Goal: Obtain resource: Obtain resource

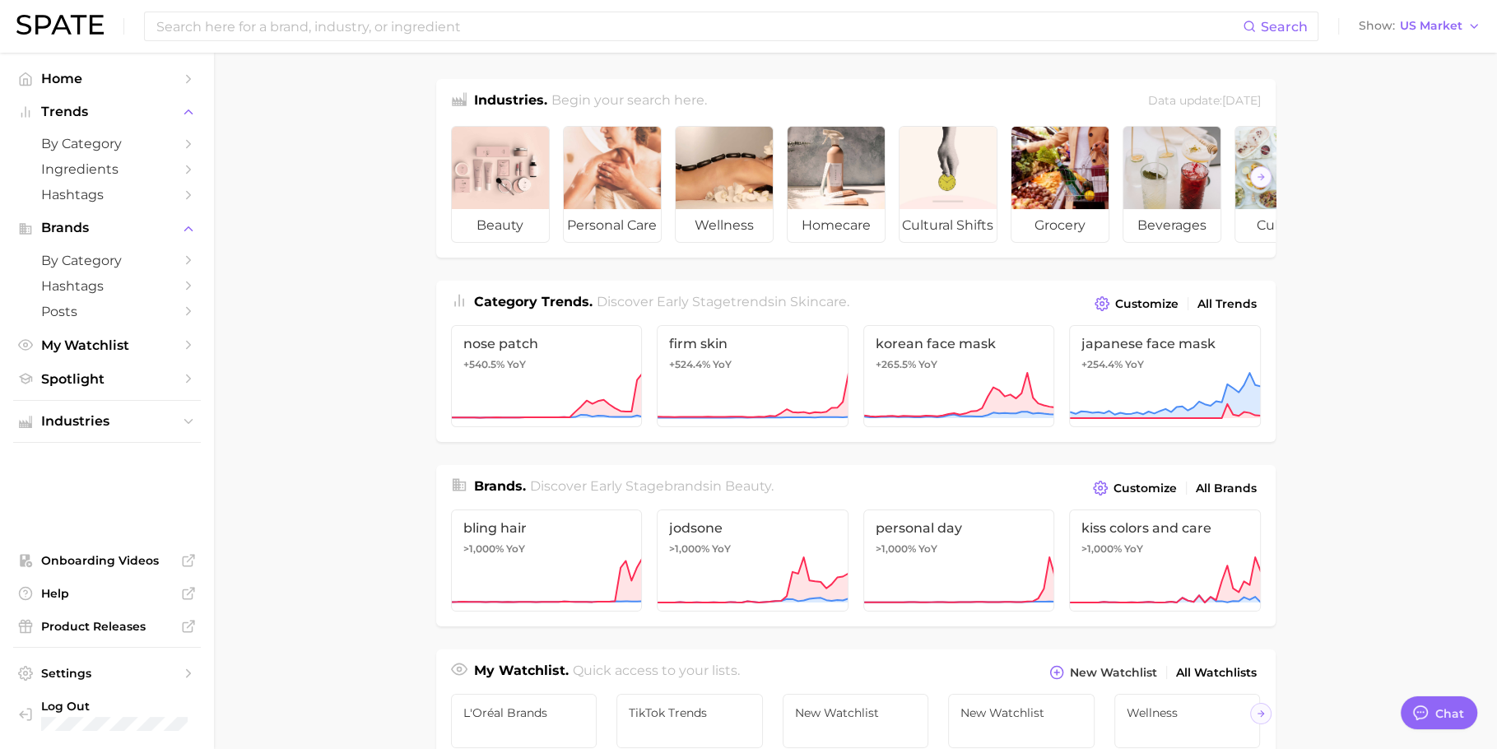
click at [331, 368] on main "Industries. Begin your search here. Data update: [DATE] beauty personal care we…" at bounding box center [855, 695] width 1283 height 1285
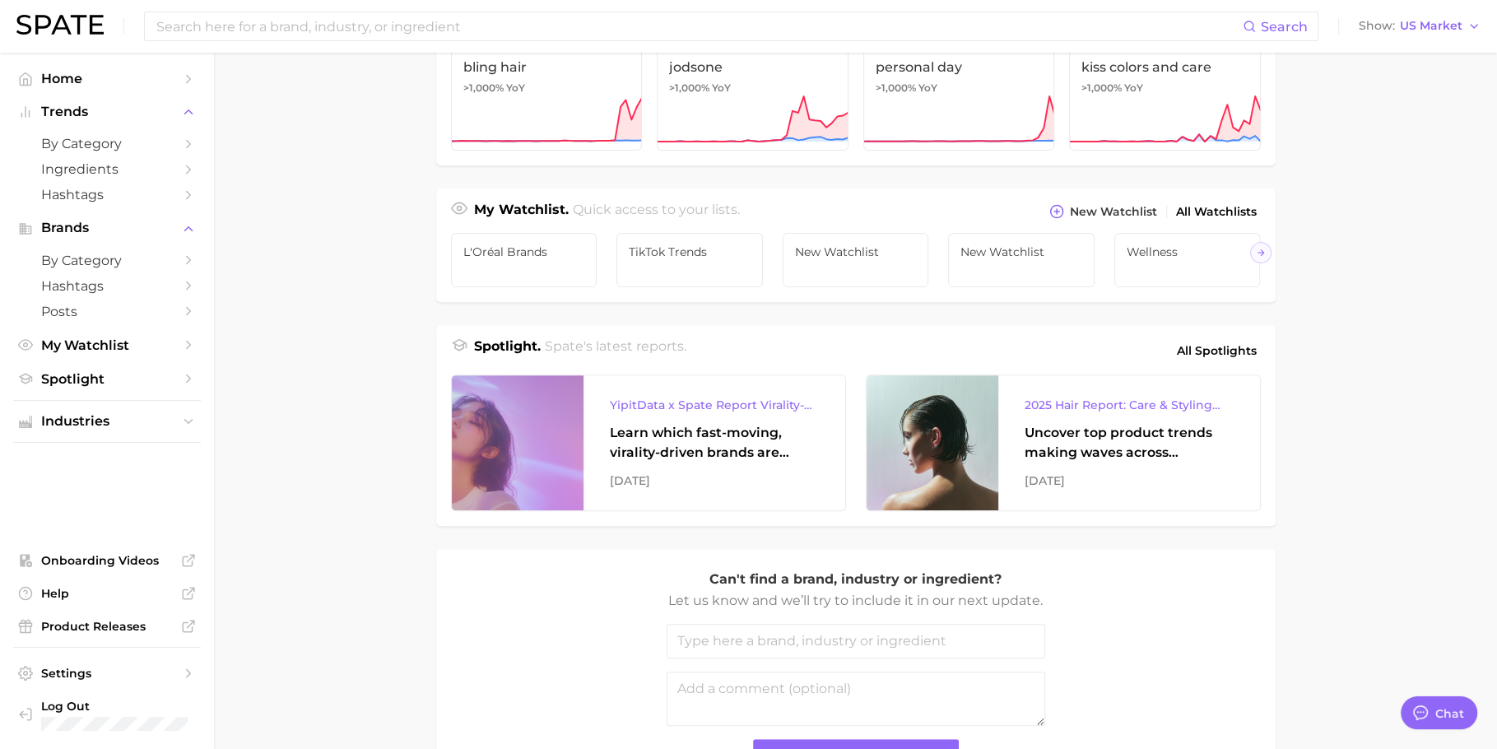
scroll to position [613, 0]
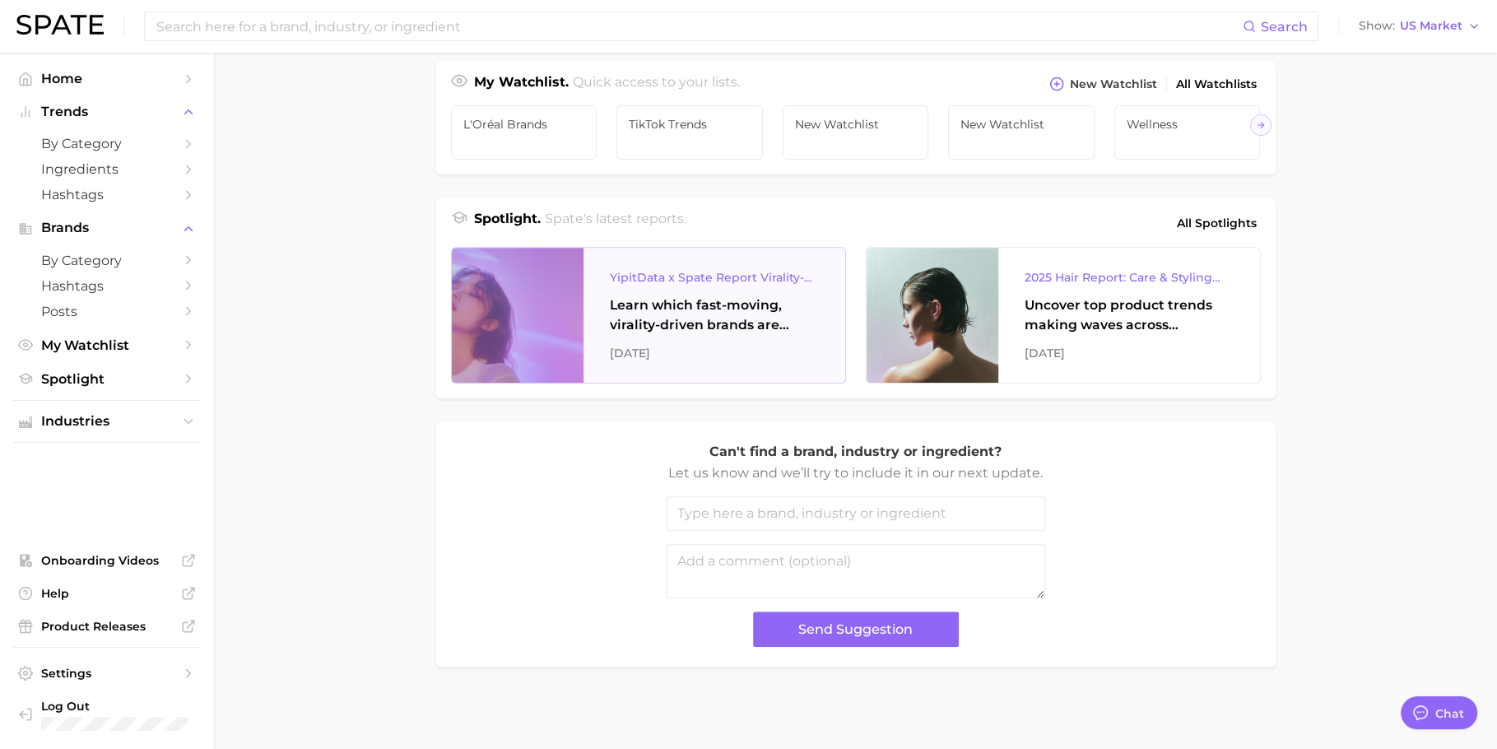
click at [786, 358] on div "[DATE]" at bounding box center [714, 353] width 209 height 20
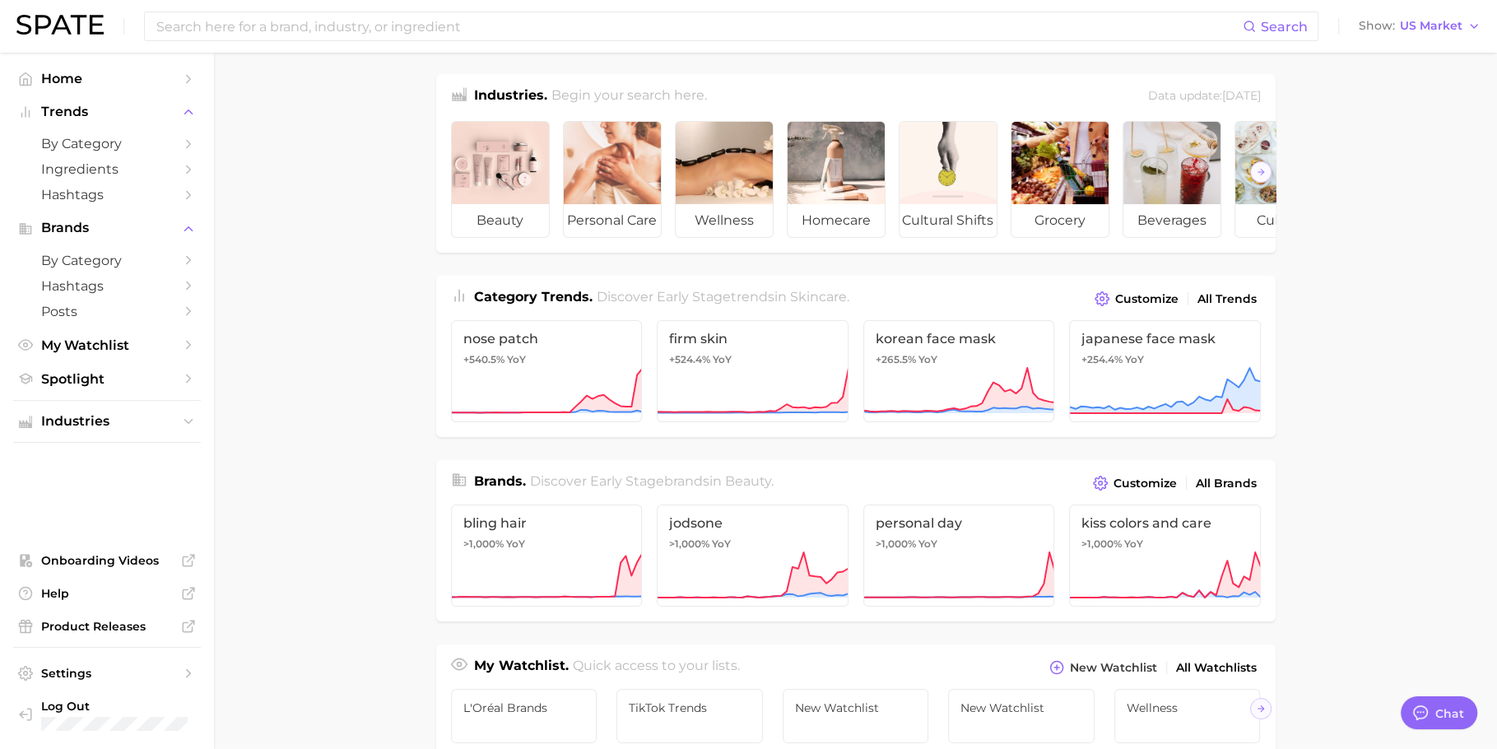
scroll to position [0, 0]
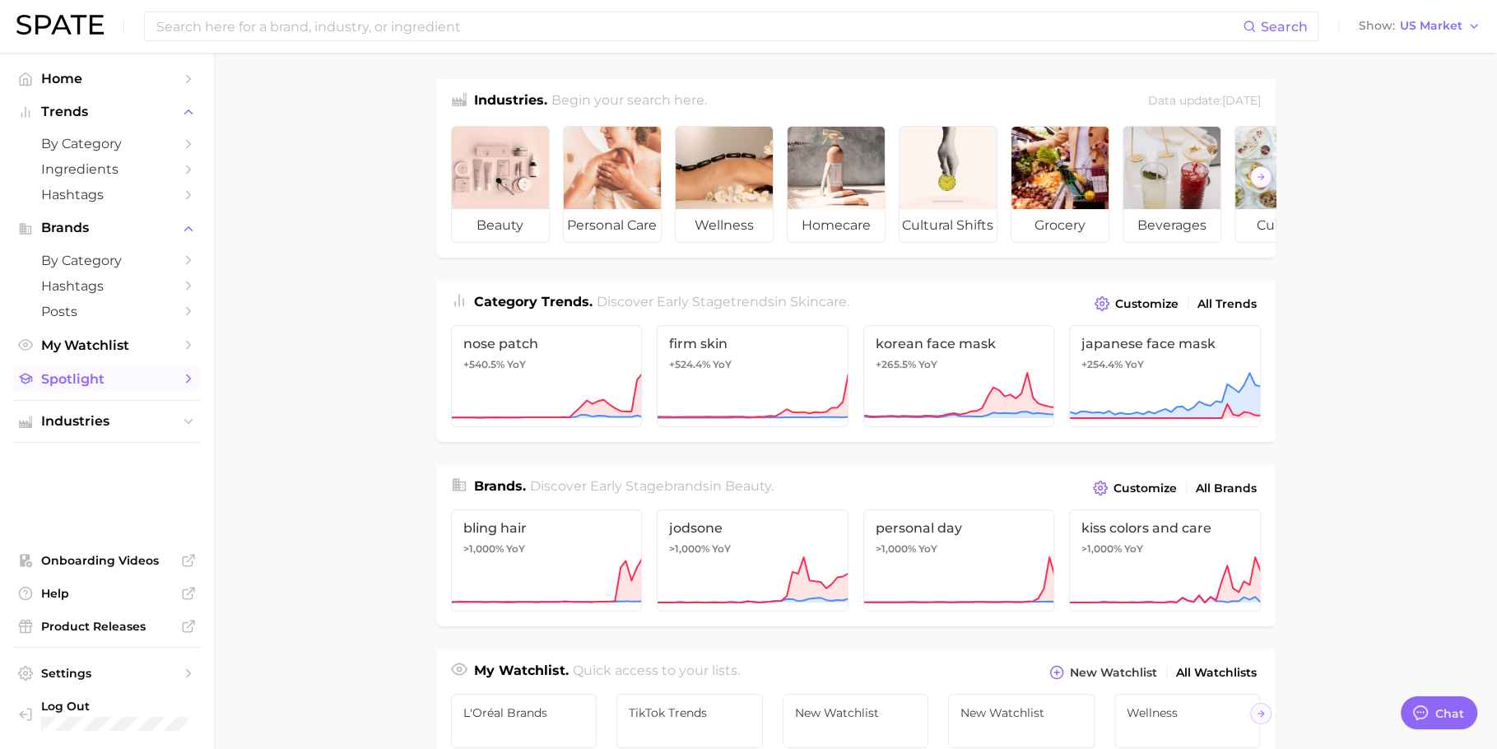
click at [142, 374] on span "Spotlight" at bounding box center [107, 379] width 132 height 16
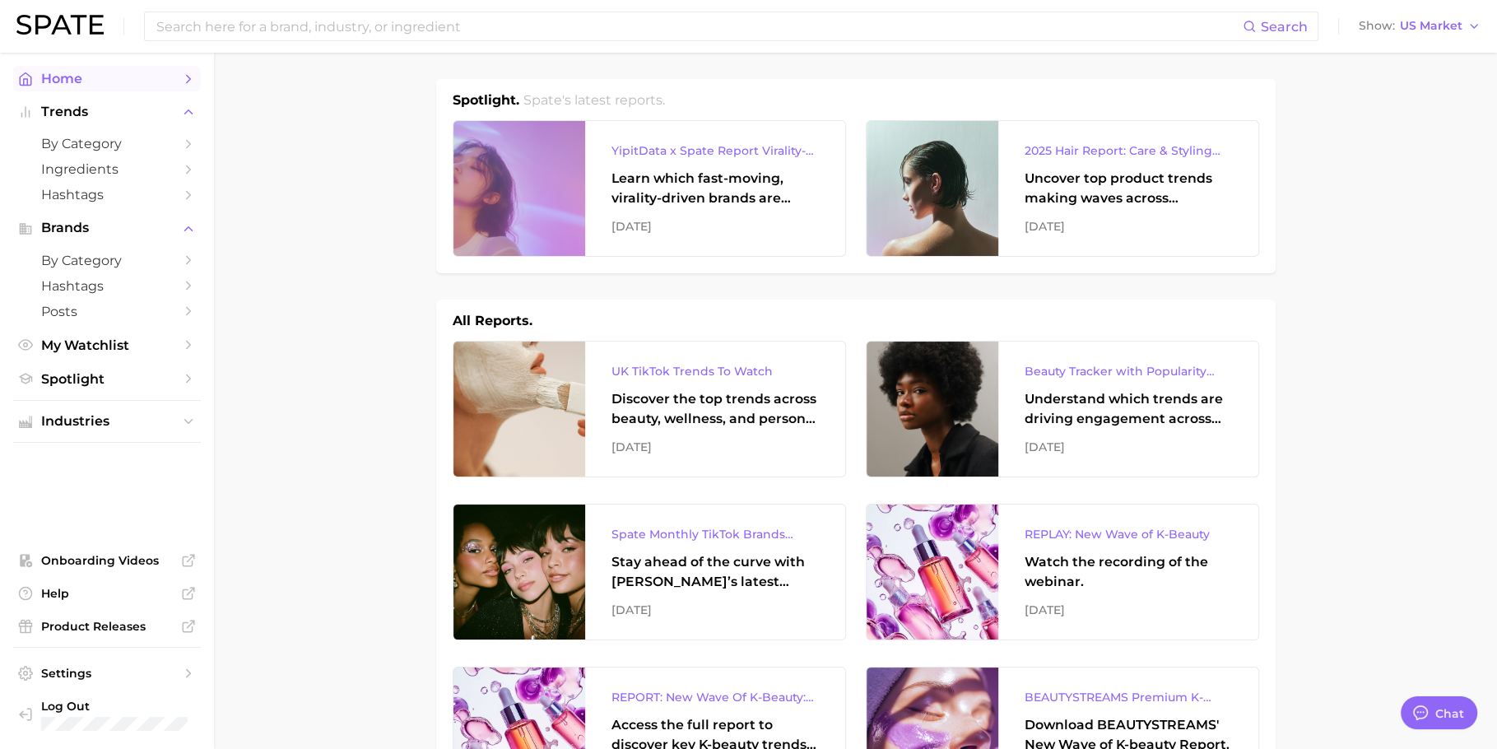
click at [99, 86] on span "Home" at bounding box center [107, 79] width 132 height 16
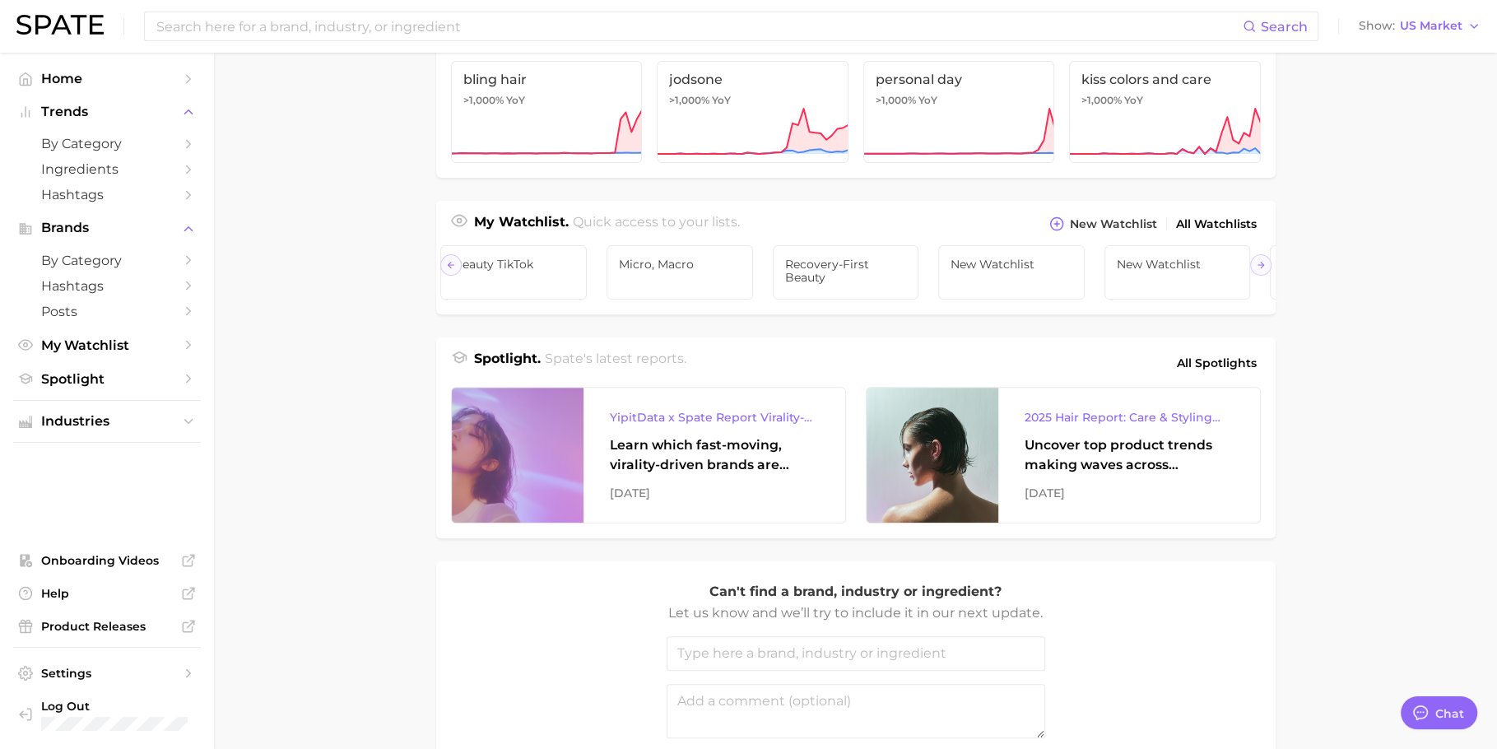
scroll to position [0, 995]
click at [1178, 269] on span "elf - longevity theme" at bounding box center [1188, 271] width 122 height 26
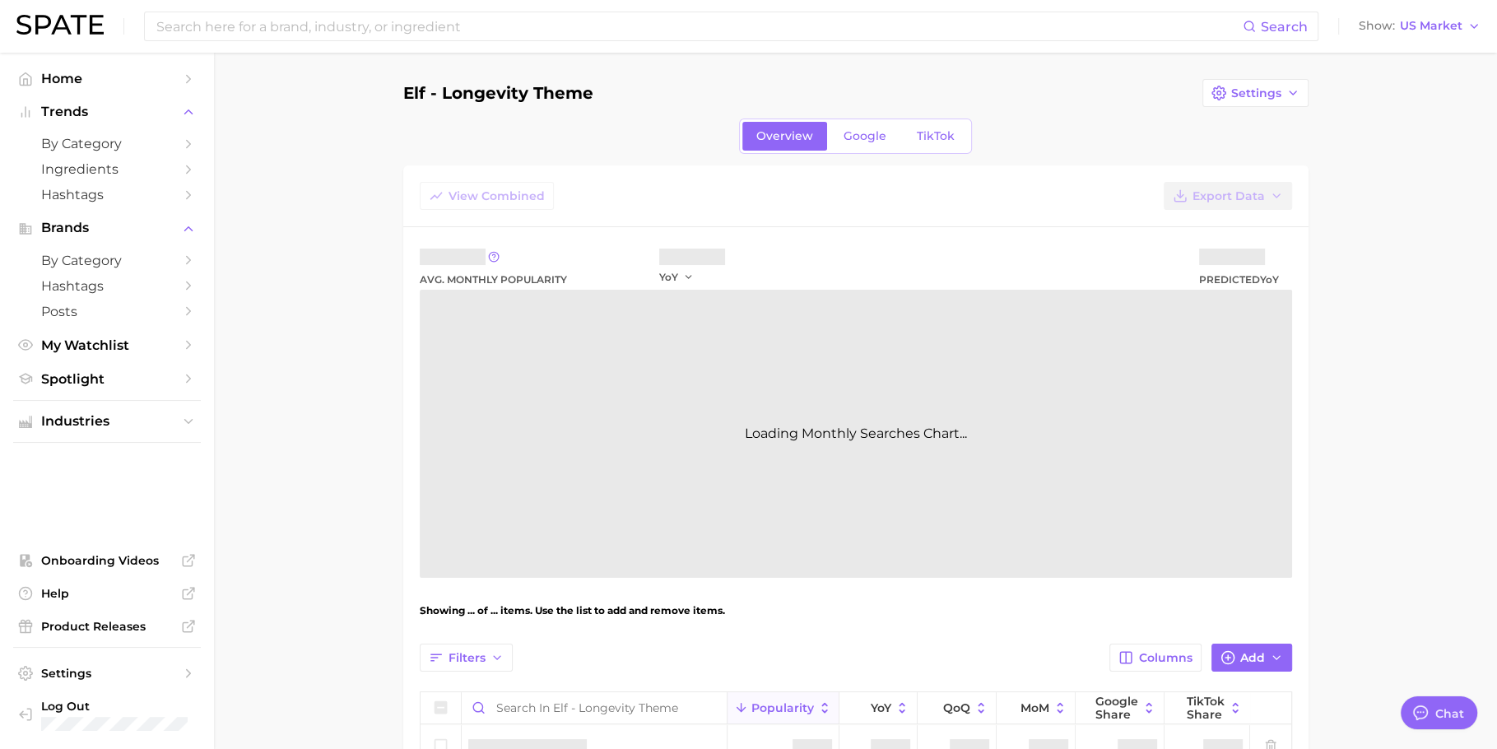
type textarea "x"
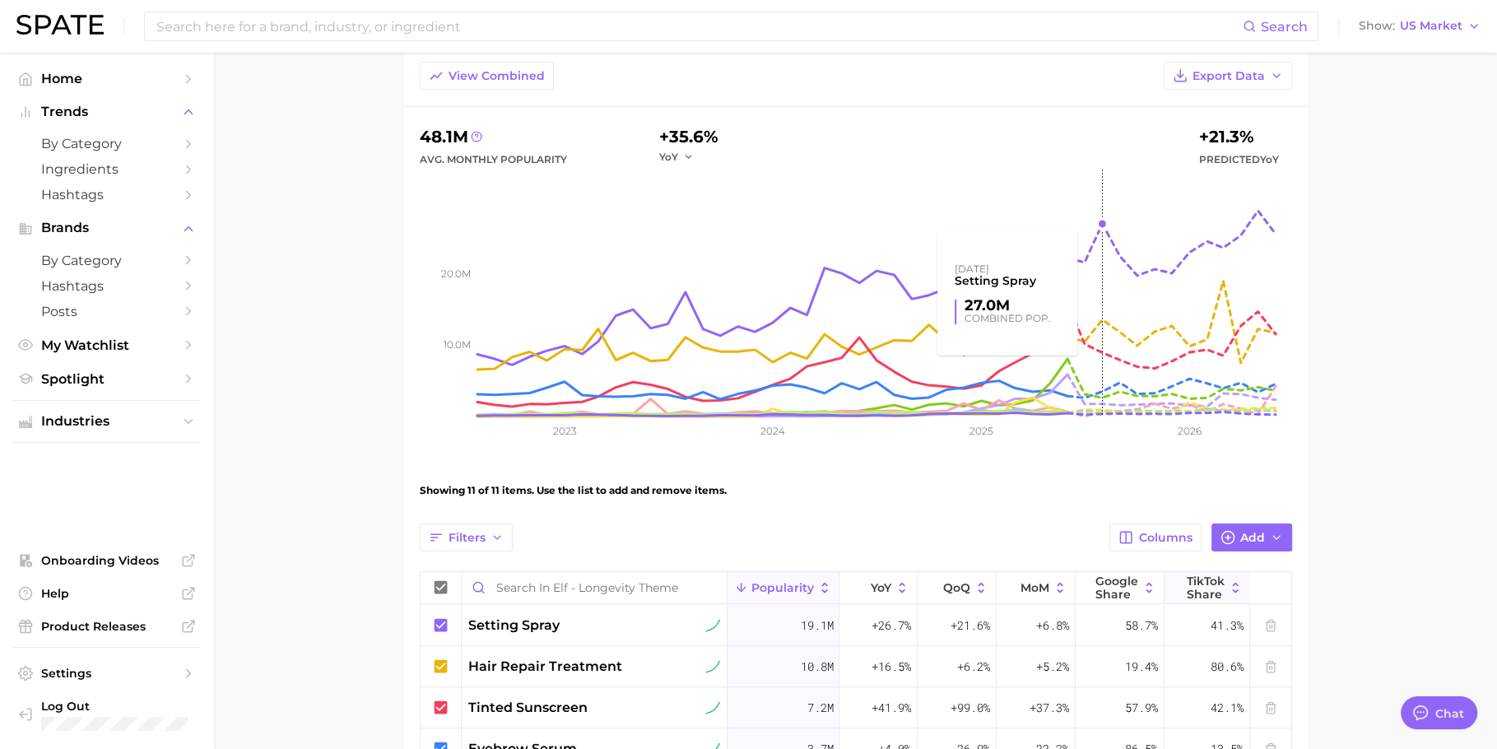
scroll to position [385, 0]
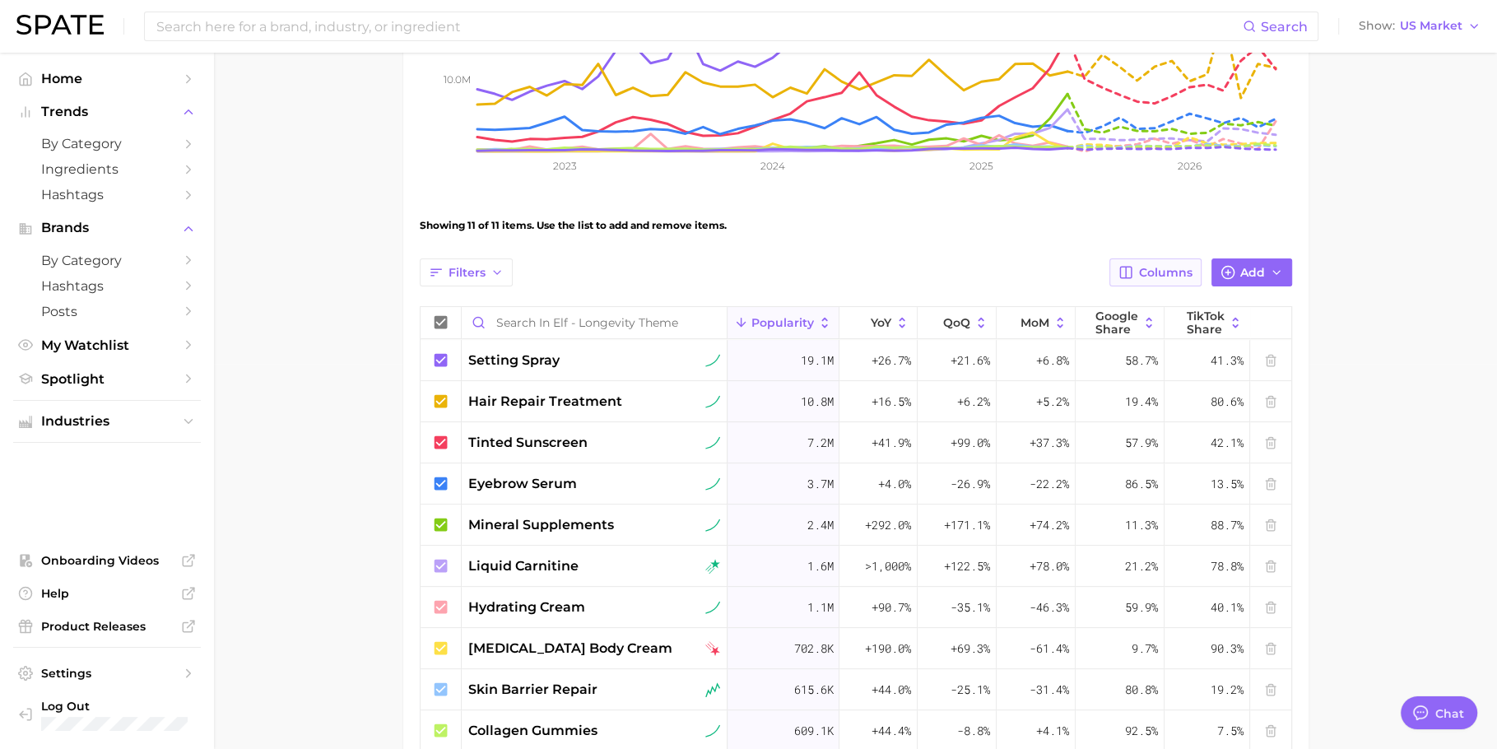
click at [1163, 270] on span "Columns" at bounding box center [1165, 273] width 53 height 14
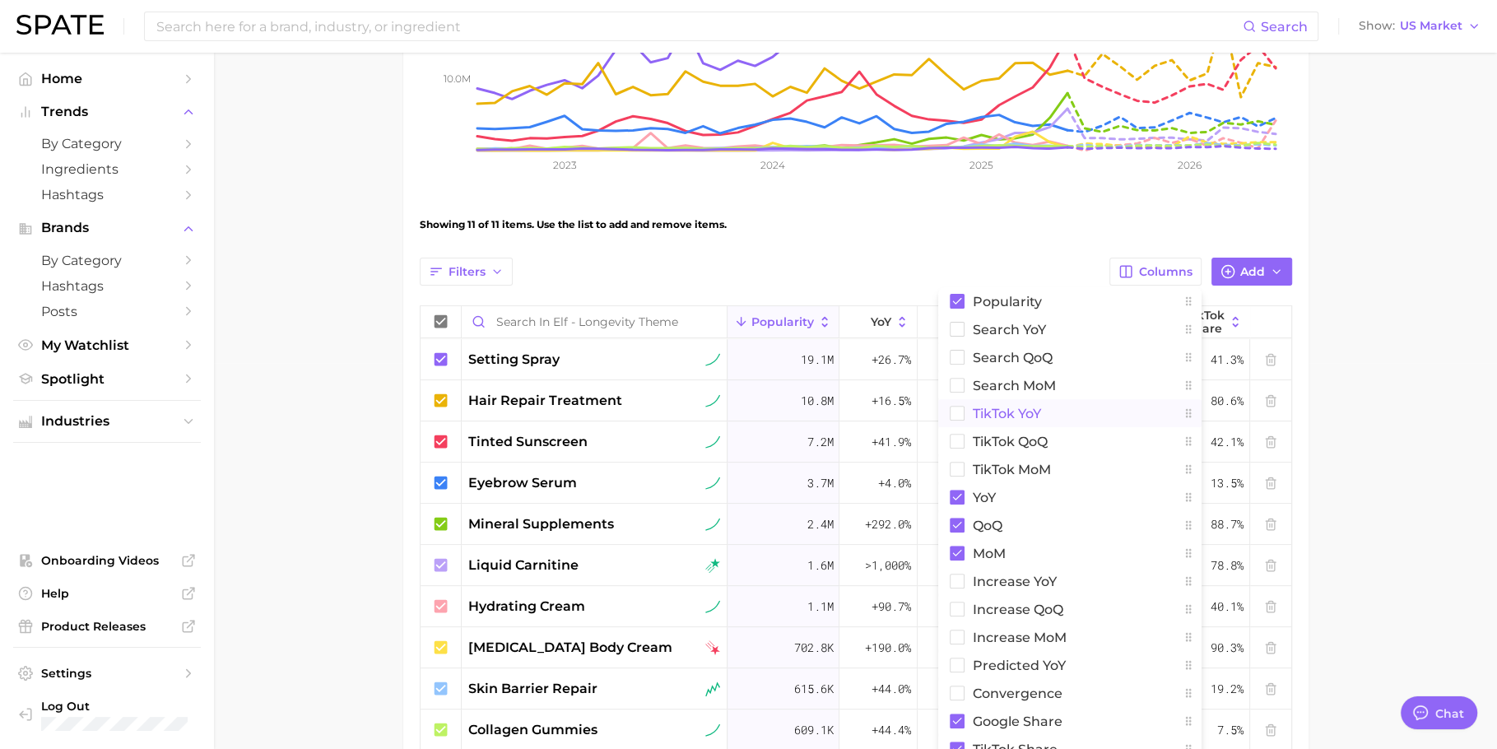
scroll to position [561, 0]
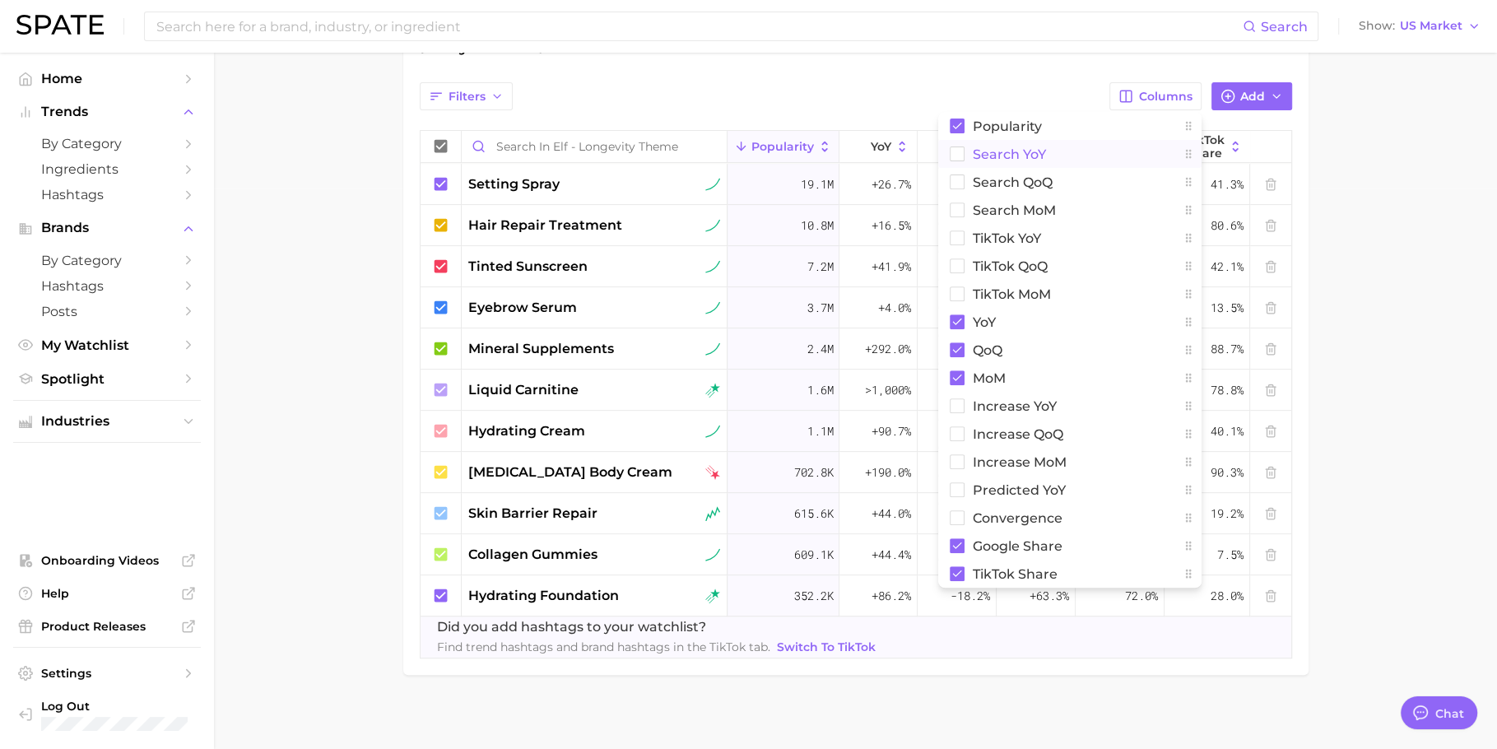
click at [1054, 165] on button "Search YoY" at bounding box center [1069, 154] width 263 height 28
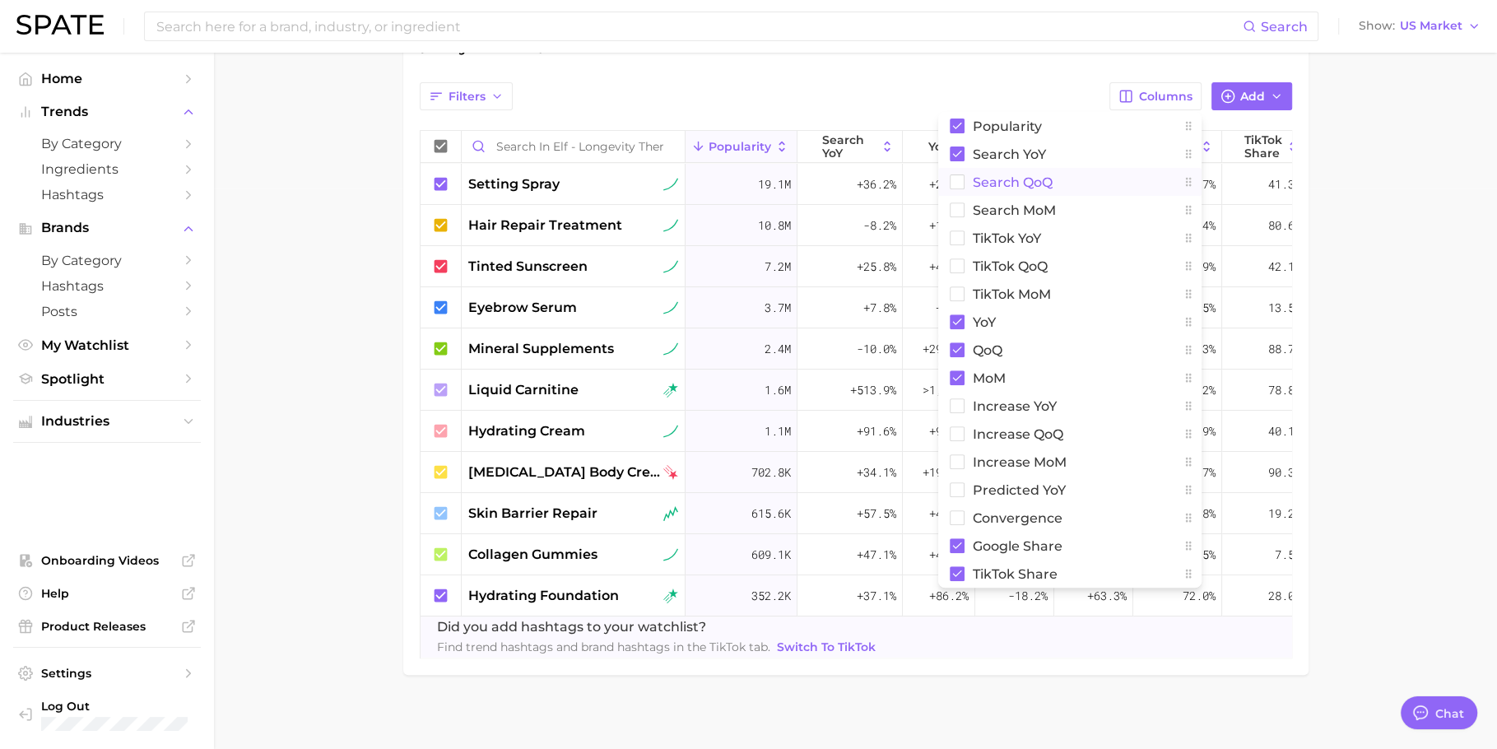
click at [1053, 188] on button "Search QoQ" at bounding box center [1069, 182] width 263 height 28
click at [1045, 217] on button "Search MoM" at bounding box center [1069, 210] width 263 height 28
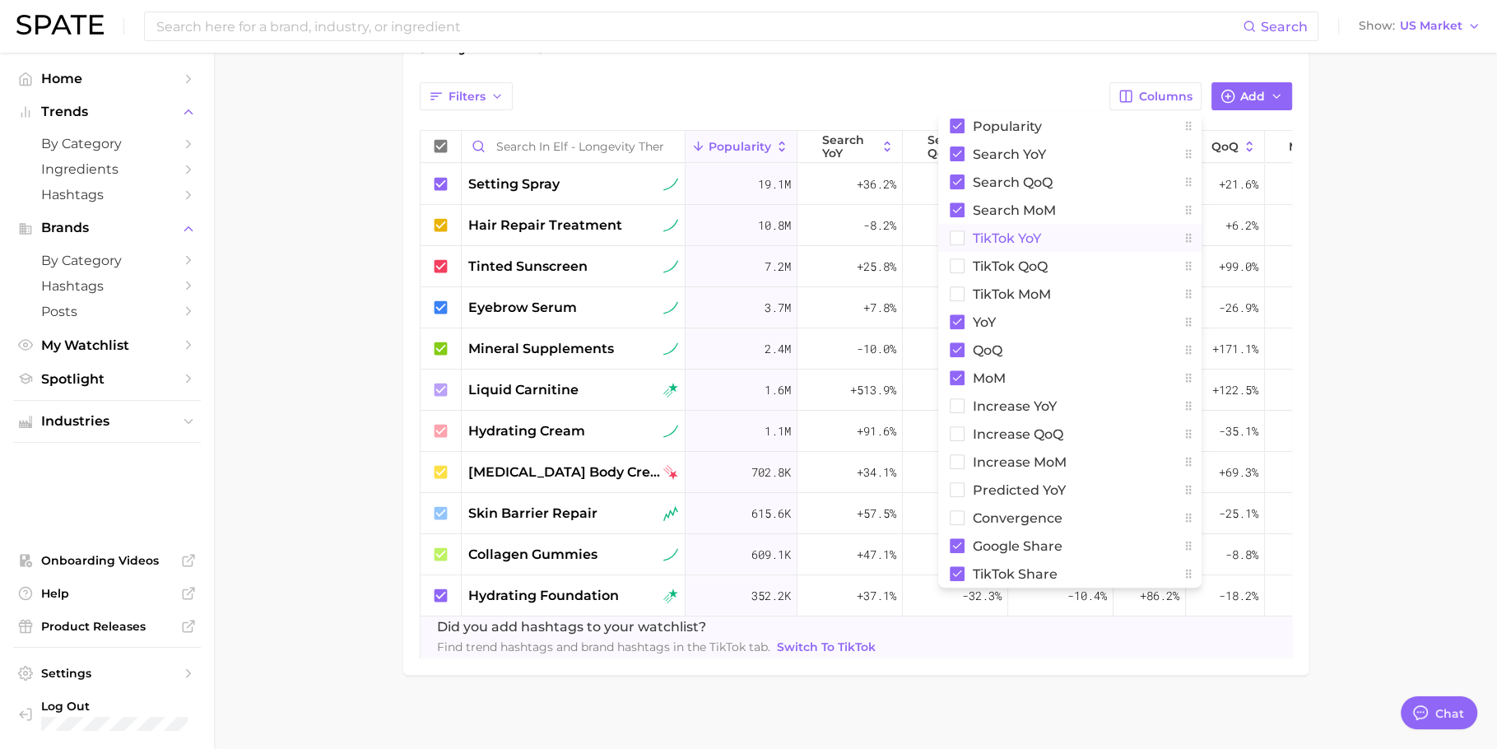
click at [1041, 231] on span "TikTok YoY" at bounding box center [1007, 238] width 68 height 14
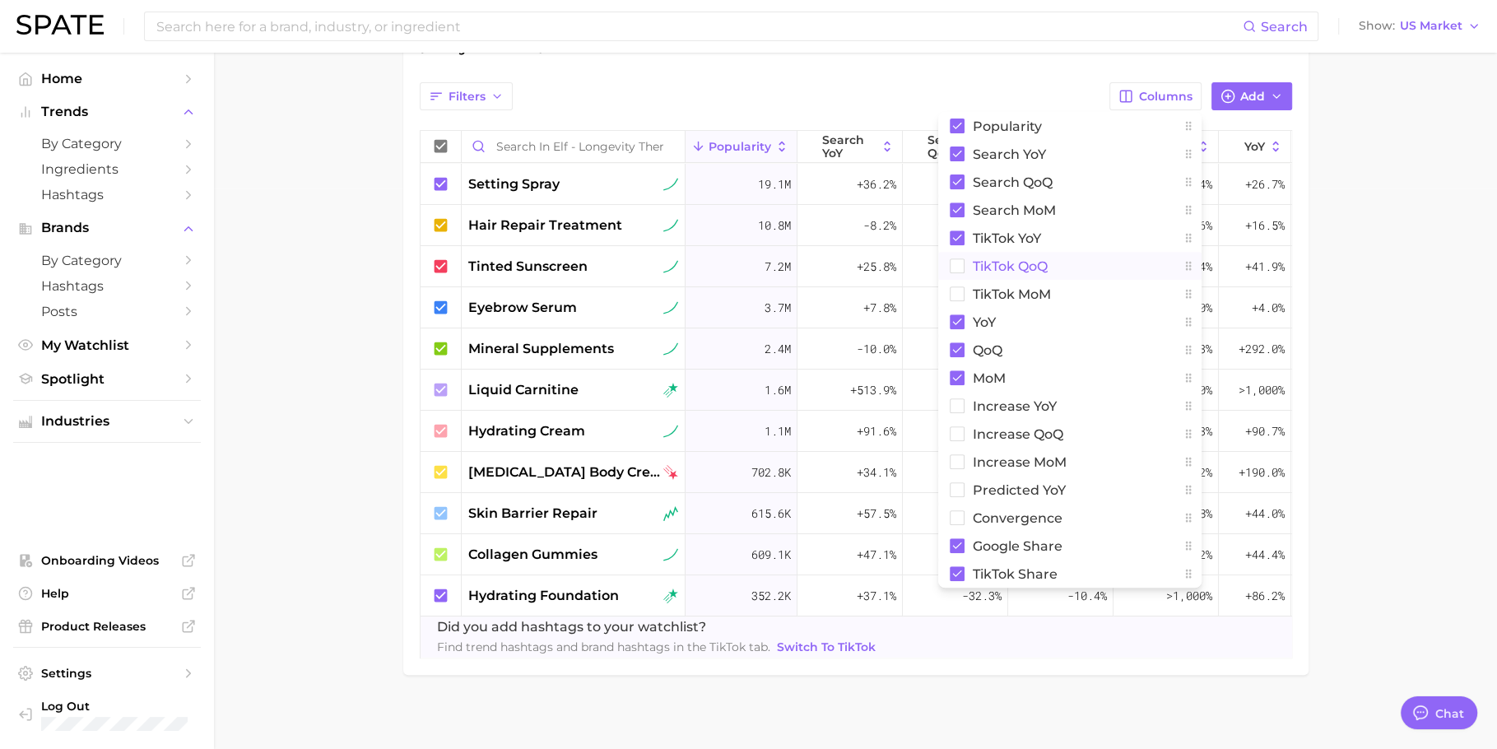
click at [1036, 261] on span "TikTok QoQ" at bounding box center [1010, 266] width 75 height 14
click at [1034, 287] on span "TikTok MoM" at bounding box center [1012, 294] width 78 height 14
click at [1015, 399] on span "Increase YoY" at bounding box center [1015, 406] width 84 height 14
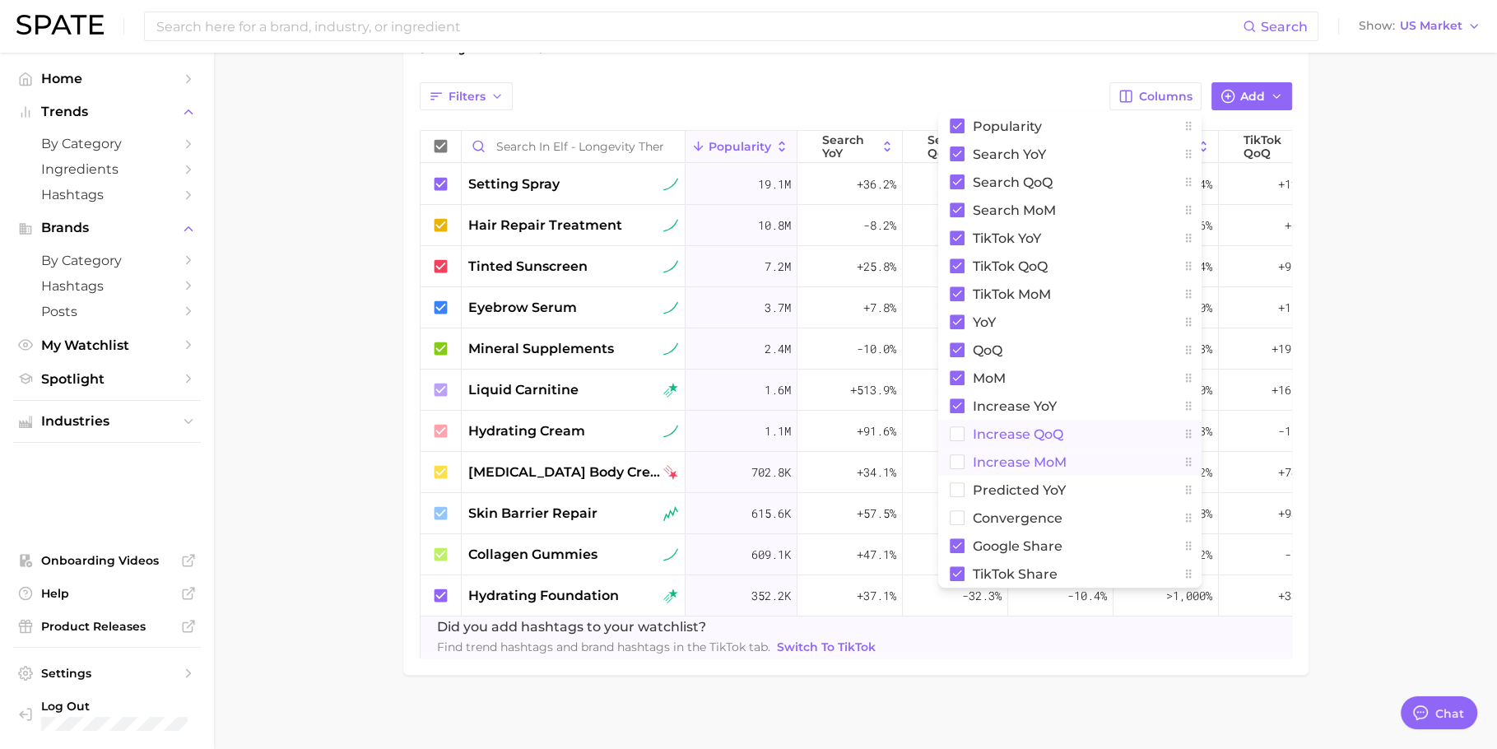
drag, startPoint x: 1019, startPoint y: 426, endPoint x: 1024, endPoint y: 450, distance: 24.4
click at [1019, 430] on span "Increase QoQ" at bounding box center [1018, 434] width 91 height 14
drag, startPoint x: 1024, startPoint y: 467, endPoint x: 1021, endPoint y: 476, distance: 10.2
click at [1024, 467] on button "Increase MoM" at bounding box center [1069, 462] width 263 height 28
click at [1021, 487] on span "Predicted YoY" at bounding box center [1019, 490] width 93 height 14
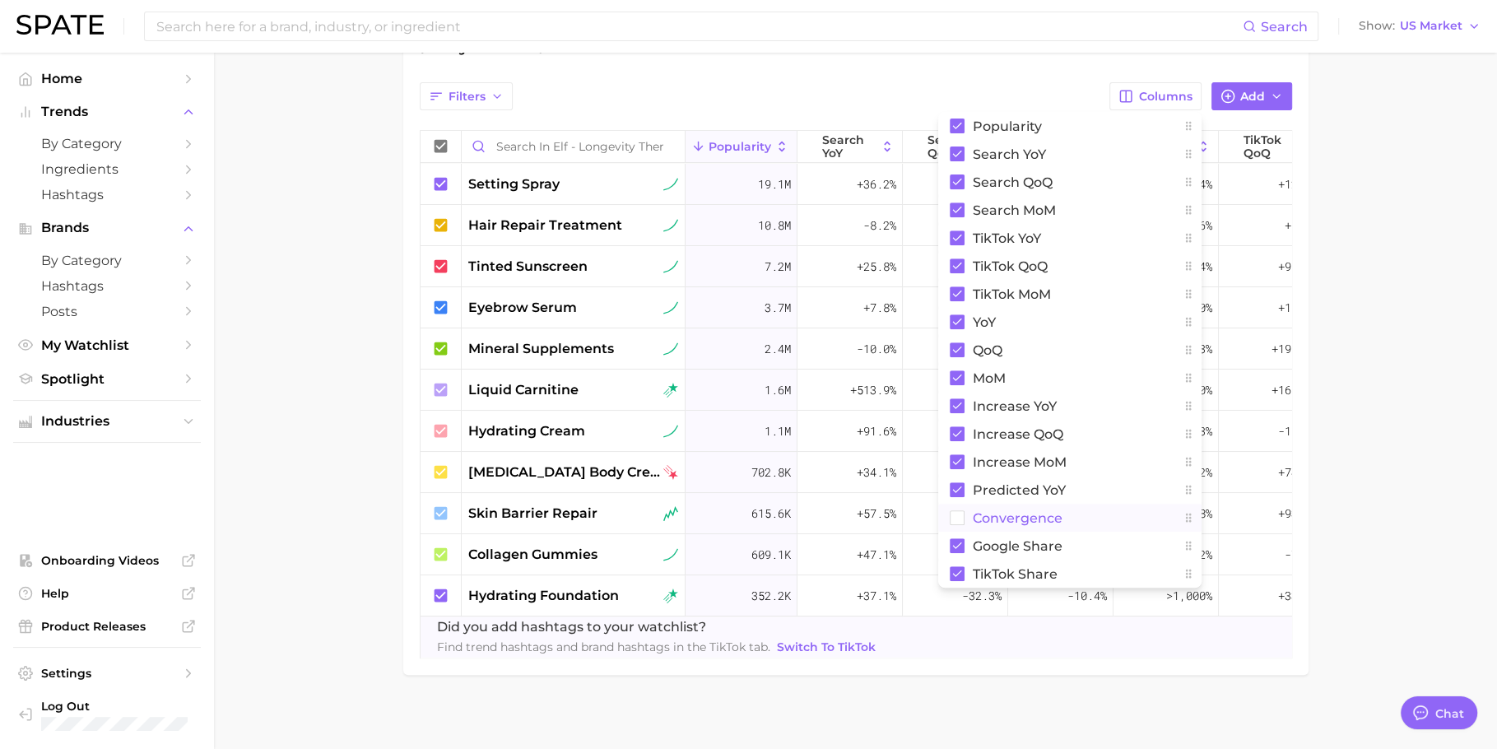
click at [1015, 517] on span "convergence" at bounding box center [1018, 518] width 90 height 14
click at [1403, 369] on main "elf - longevity theme Settings Overview Google TikTok View Combined Export Data…" at bounding box center [855, 124] width 1283 height 1266
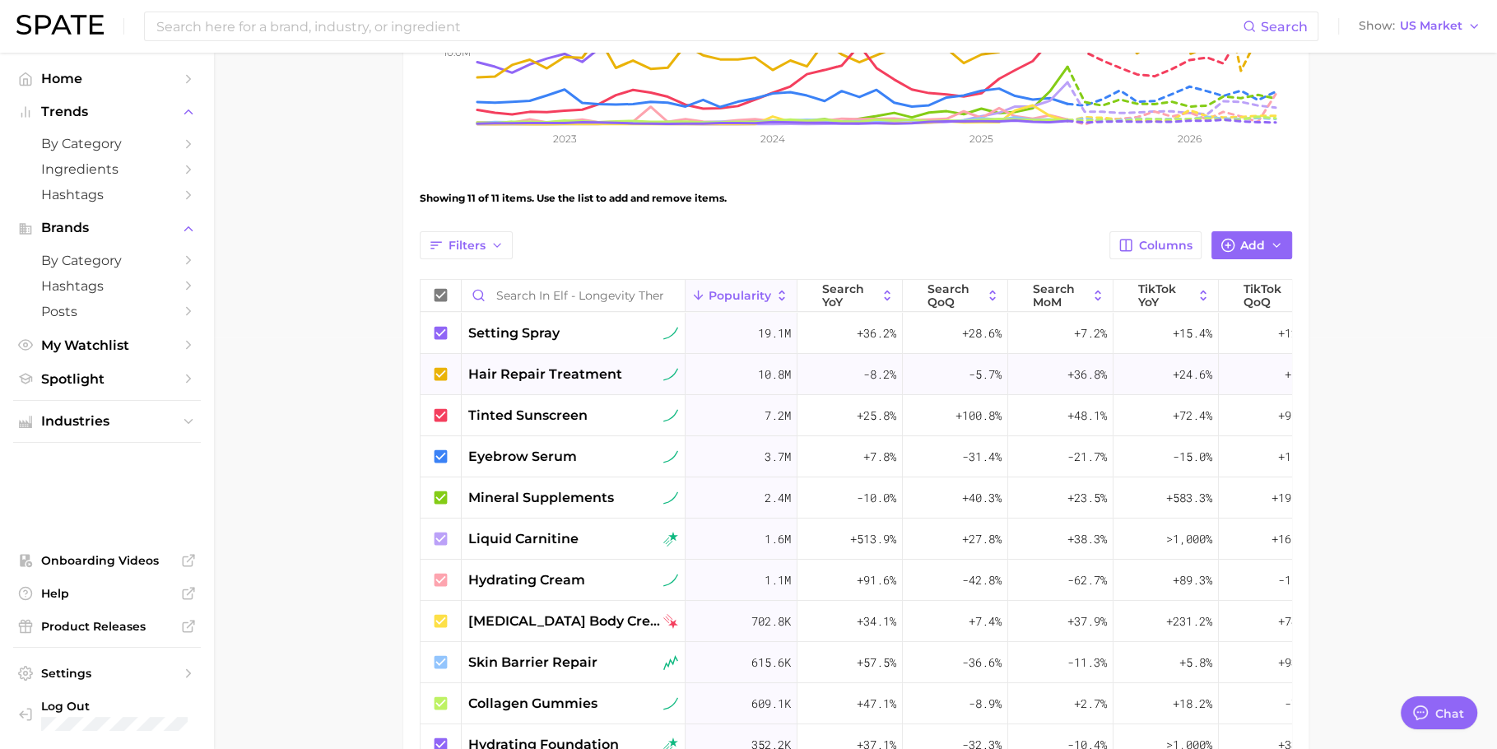
scroll to position [0, 0]
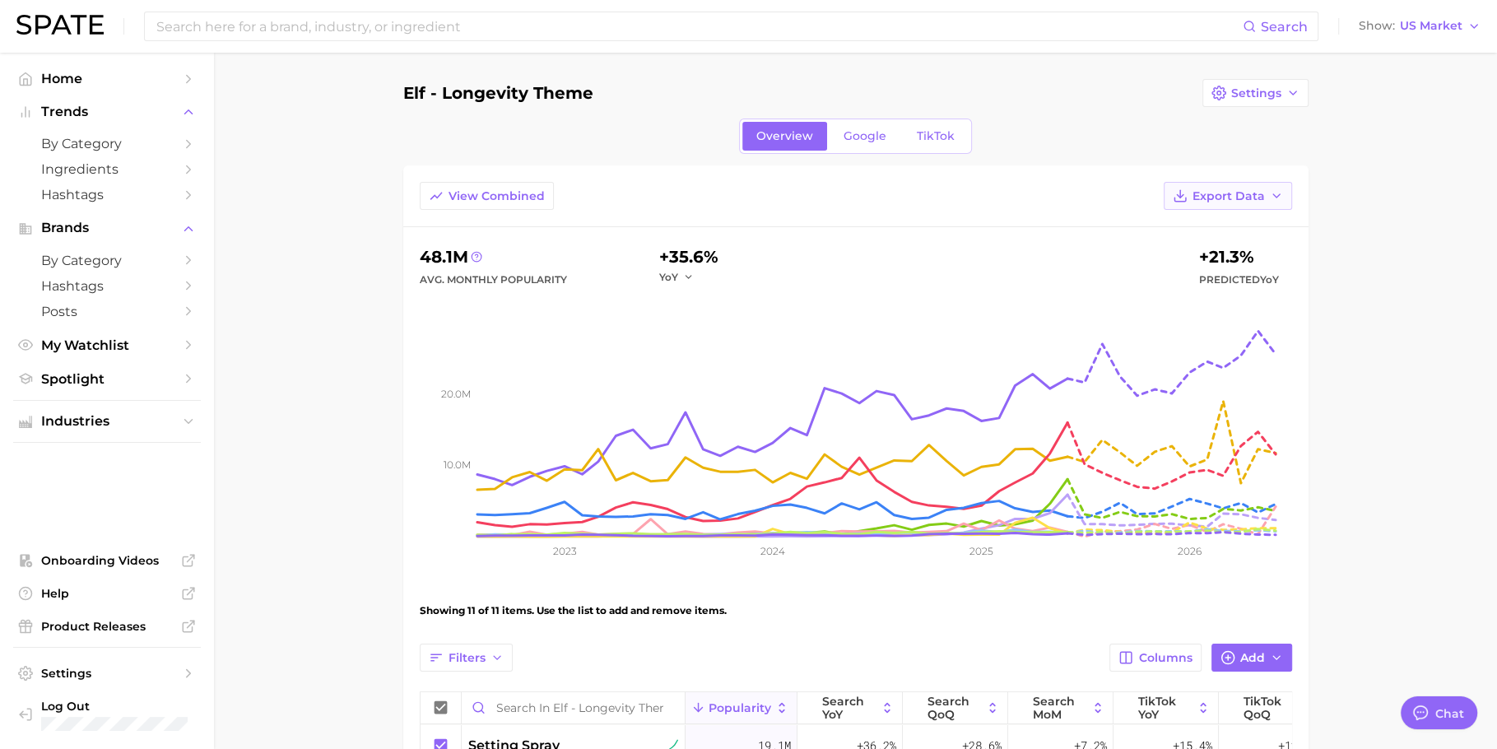
click at [1262, 202] on button "Export Data" at bounding box center [1228, 196] width 128 height 28
click at [1233, 226] on button "Table Data CSV" at bounding box center [1201, 226] width 181 height 30
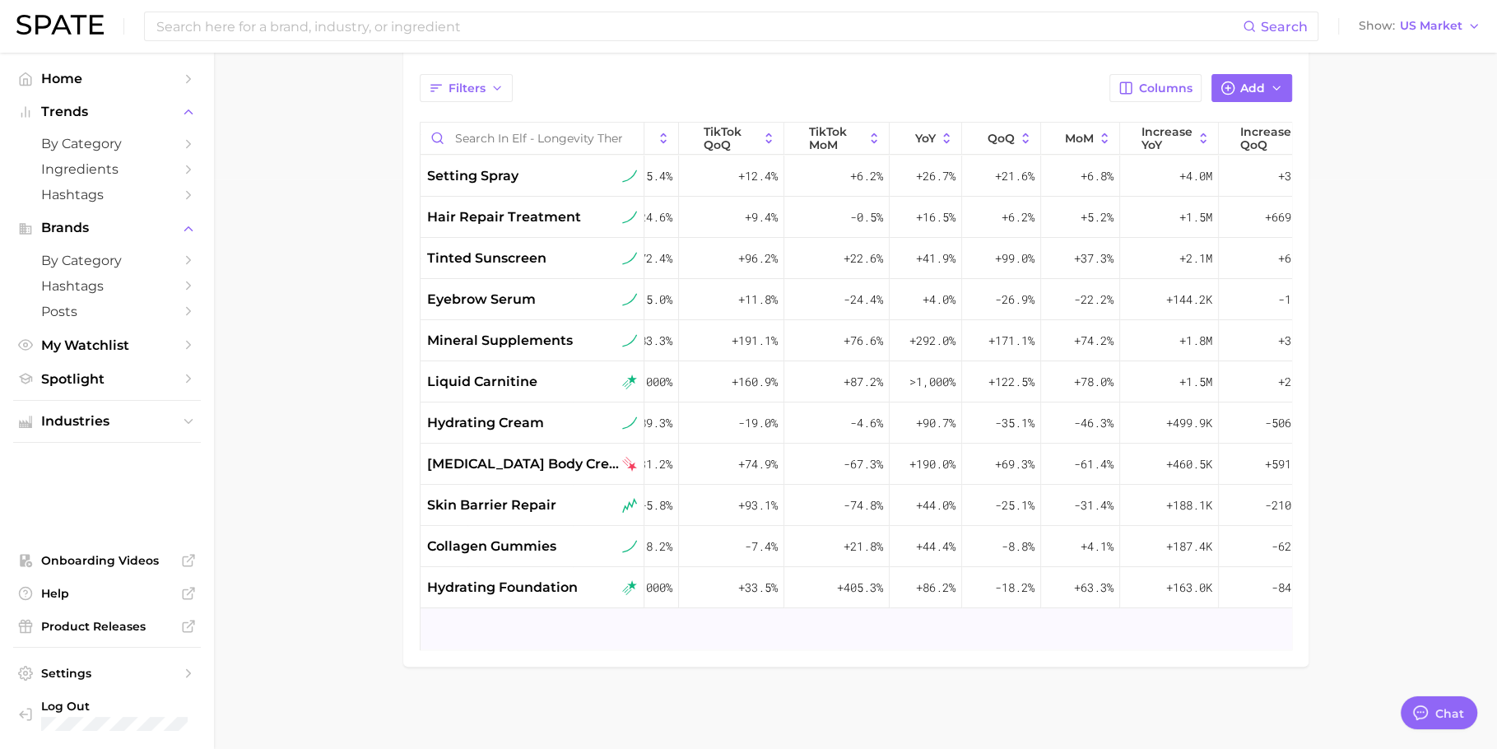
scroll to position [0, 529]
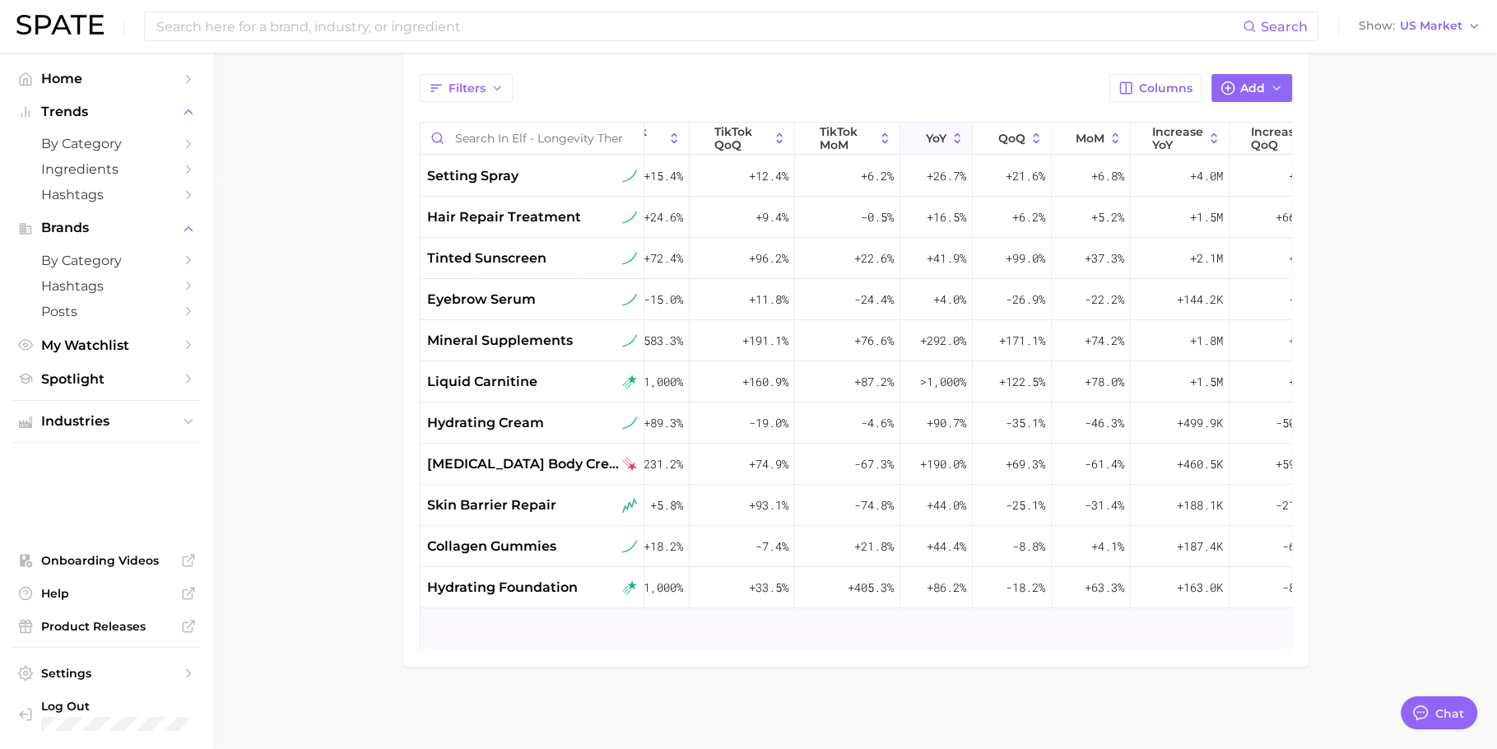
click at [925, 123] on button "YoY" at bounding box center [936, 139] width 72 height 32
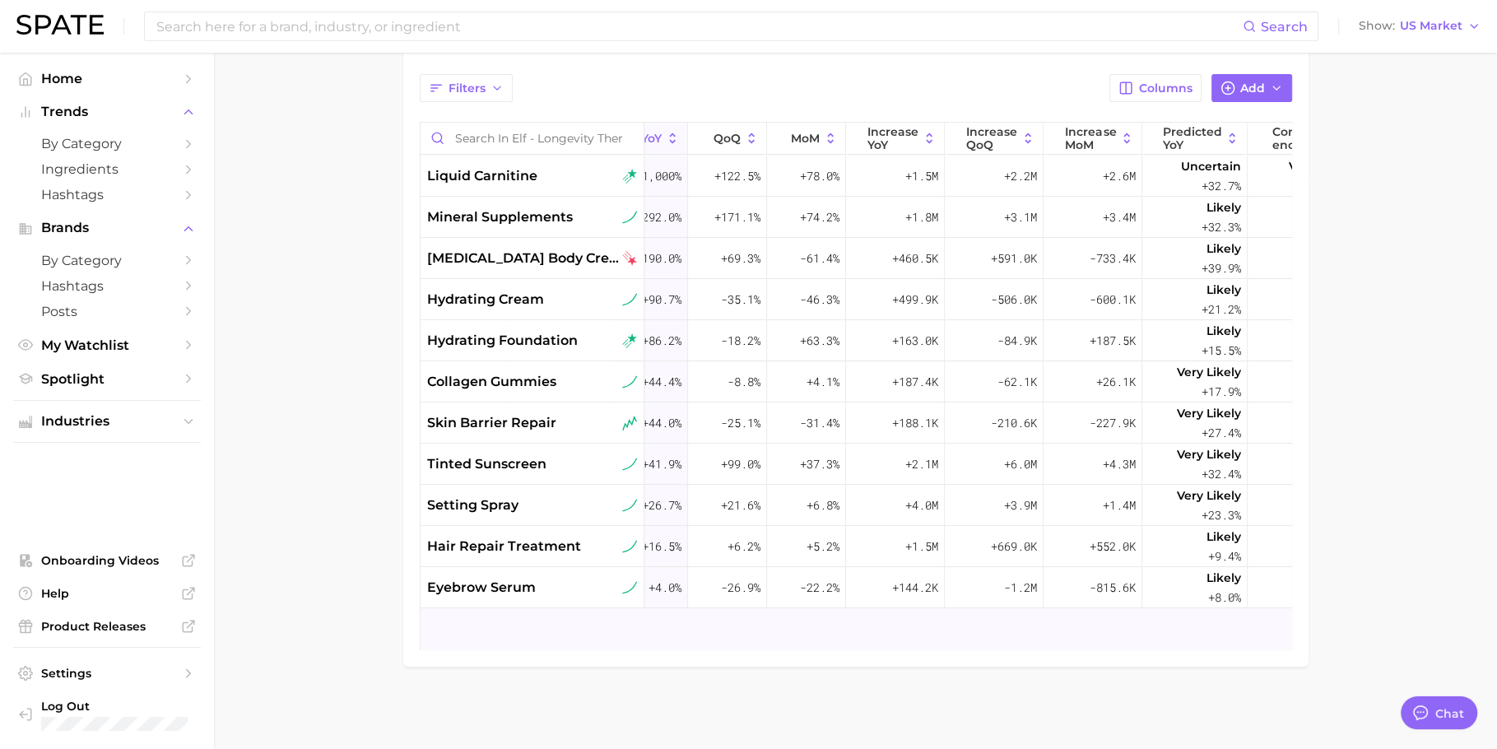
scroll to position [0, 743]
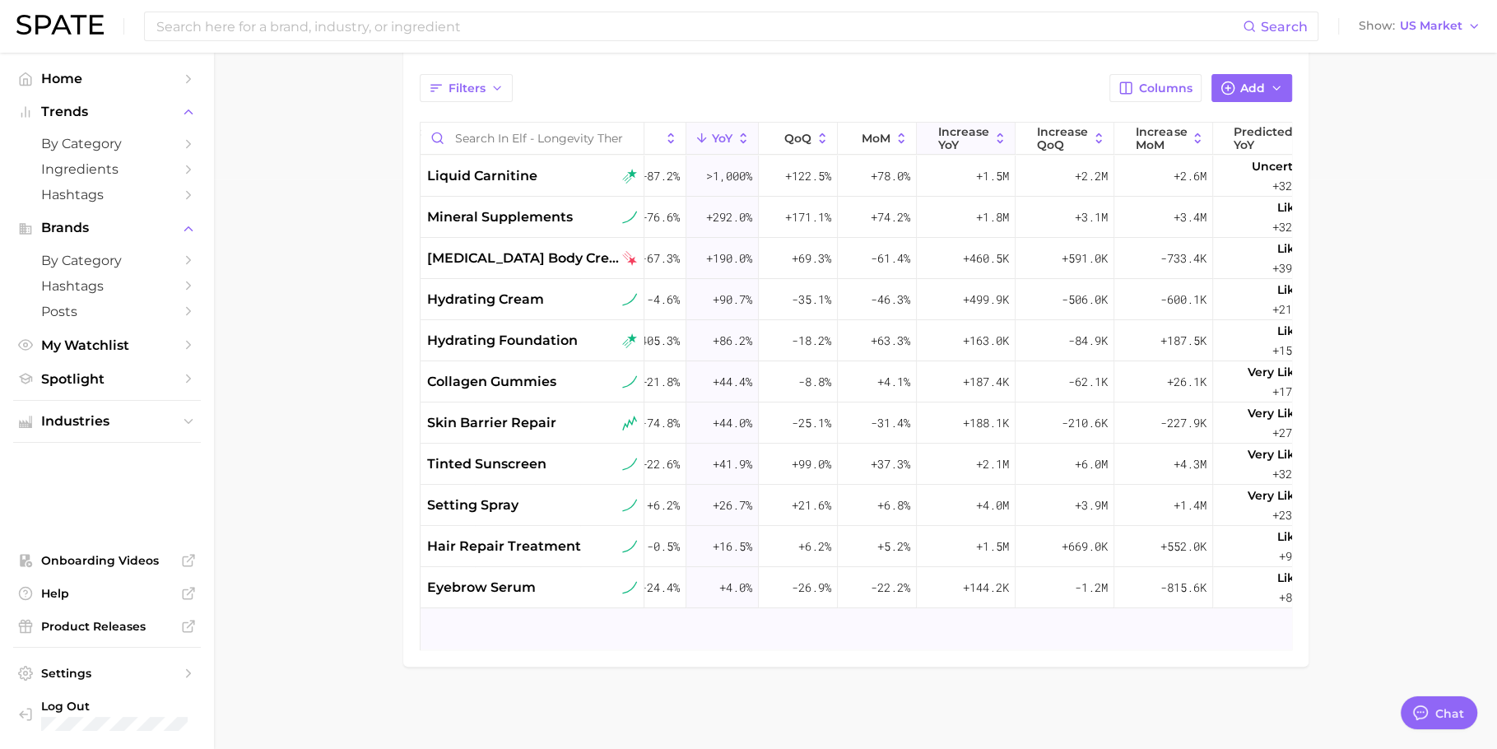
click at [946, 126] on span "Increase YoY" at bounding box center [963, 138] width 51 height 26
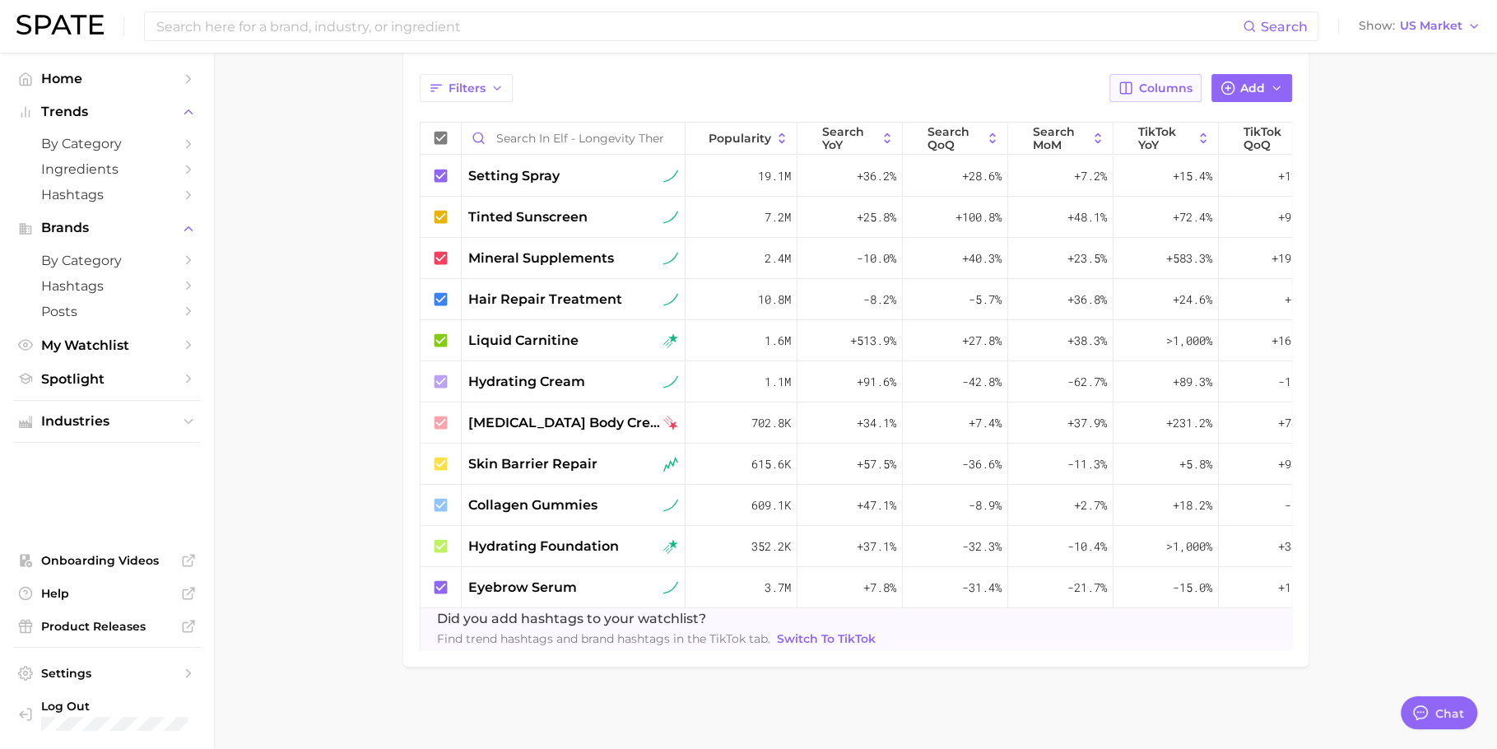
click at [1160, 81] on span "Columns" at bounding box center [1165, 88] width 53 height 14
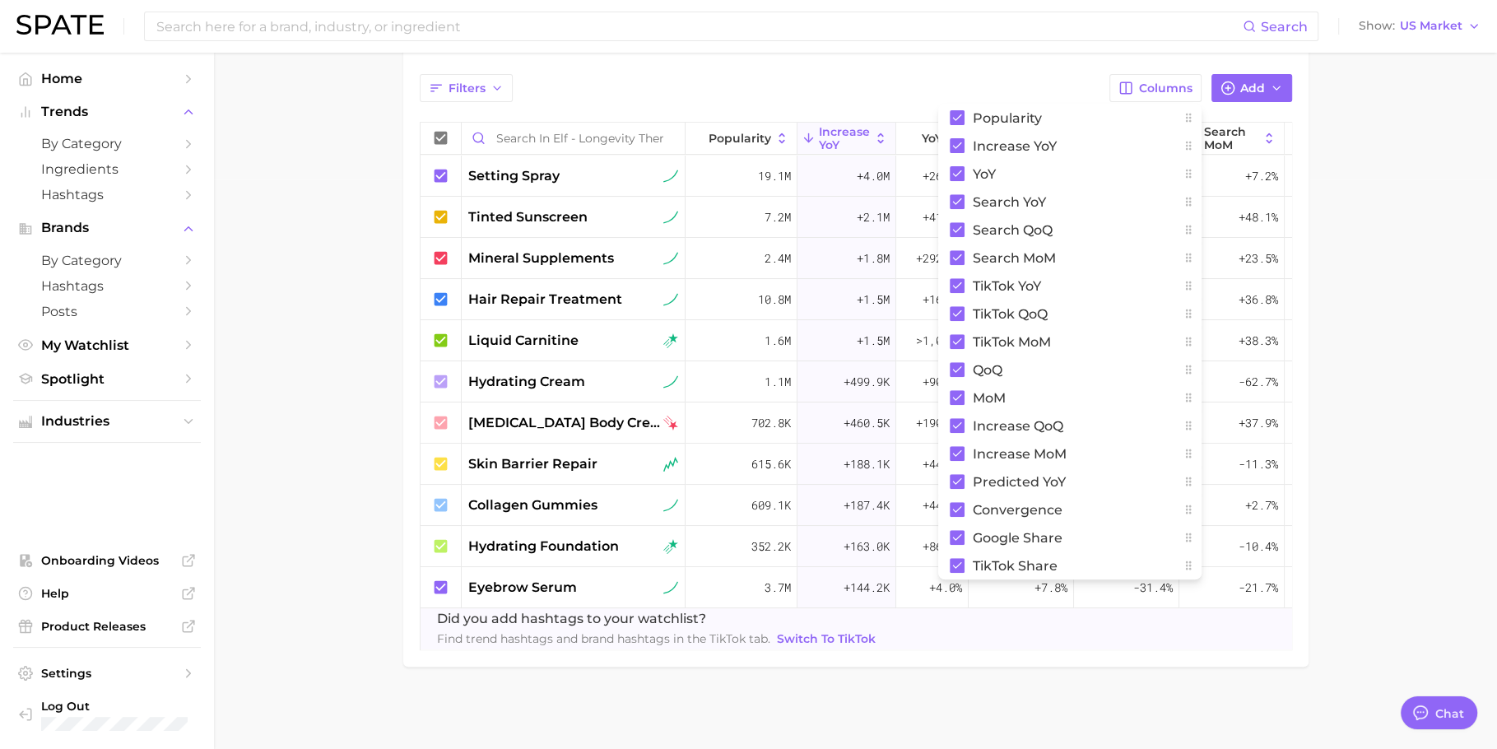
click at [1391, 342] on main "elf - longevity theme Settings Overview Google TikTok View Combined Export Data…" at bounding box center [855, 116] width 1283 height 1266
